Goal: Task Accomplishment & Management: Manage account settings

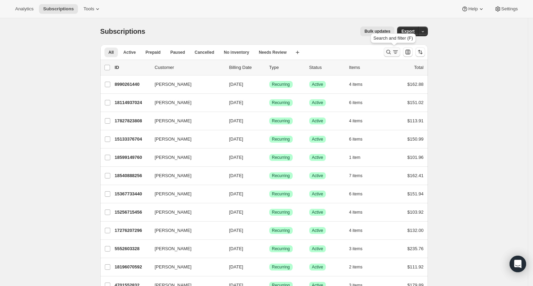
click at [388, 53] on icon "Search and filter results" at bounding box center [388, 52] width 7 height 7
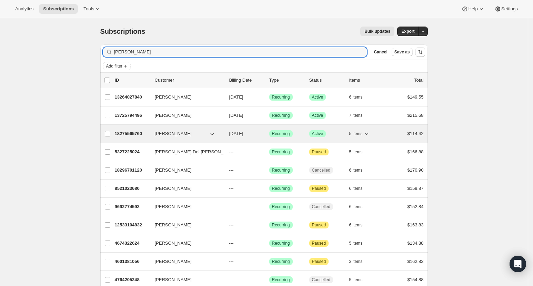
type input "[PERSON_NAME]"
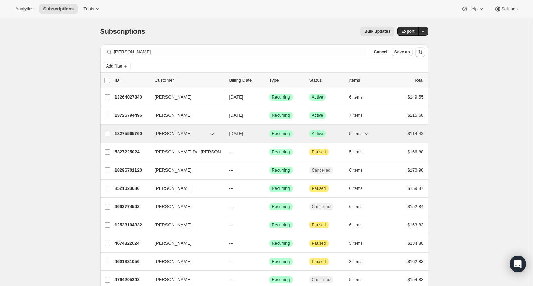
click at [143, 133] on p "18275565760" at bounding box center [132, 133] width 34 height 7
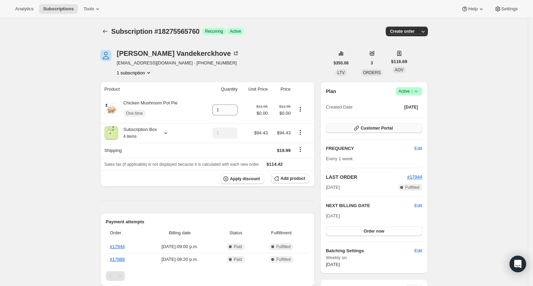
click at [406, 127] on button "Customer Portal" at bounding box center [374, 128] width 96 height 10
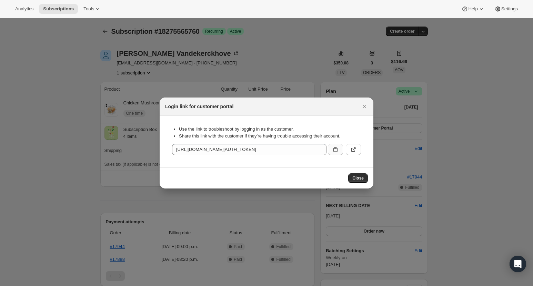
click at [336, 149] on icon ":rcd:" at bounding box center [335, 149] width 7 height 7
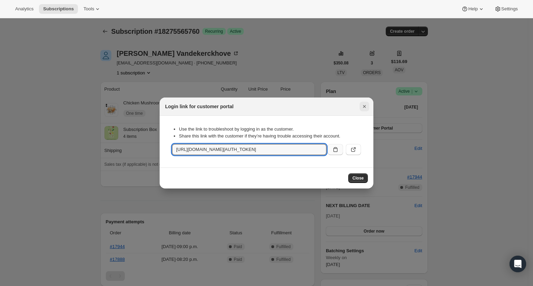
click at [368, 106] on icon "Close" at bounding box center [364, 106] width 7 height 7
